Goal: Information Seeking & Learning: Learn about a topic

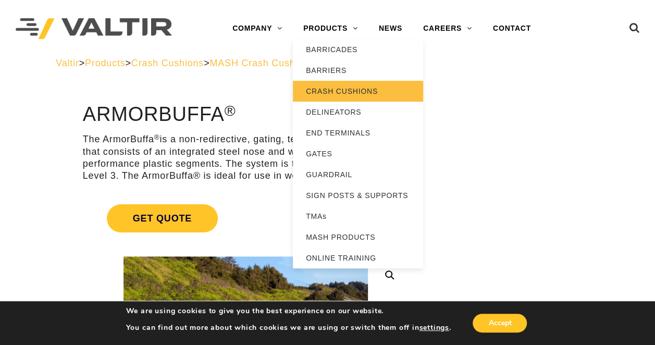
click at [365, 87] on link "CRASH CUSHIONS" at bounding box center [358, 91] width 130 height 21
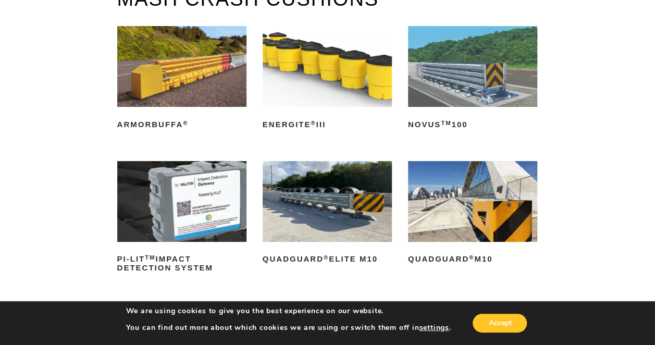
scroll to position [145, 0]
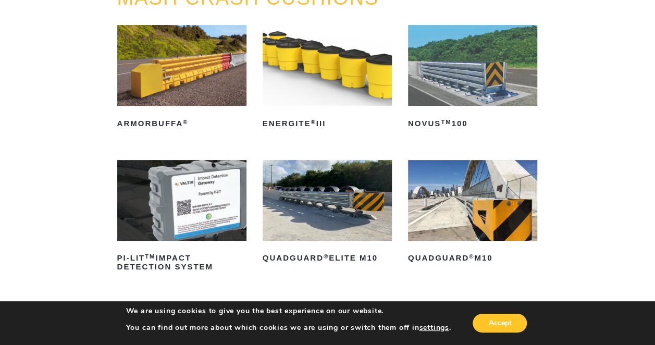
click at [463, 206] on img at bounding box center [472, 200] width 129 height 81
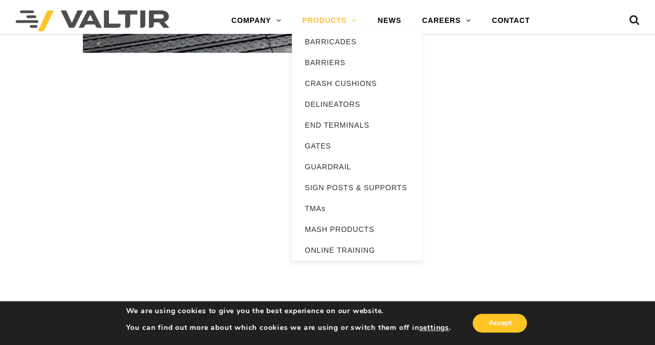
scroll to position [2428, 0]
